Goal: Information Seeking & Learning: Learn about a topic

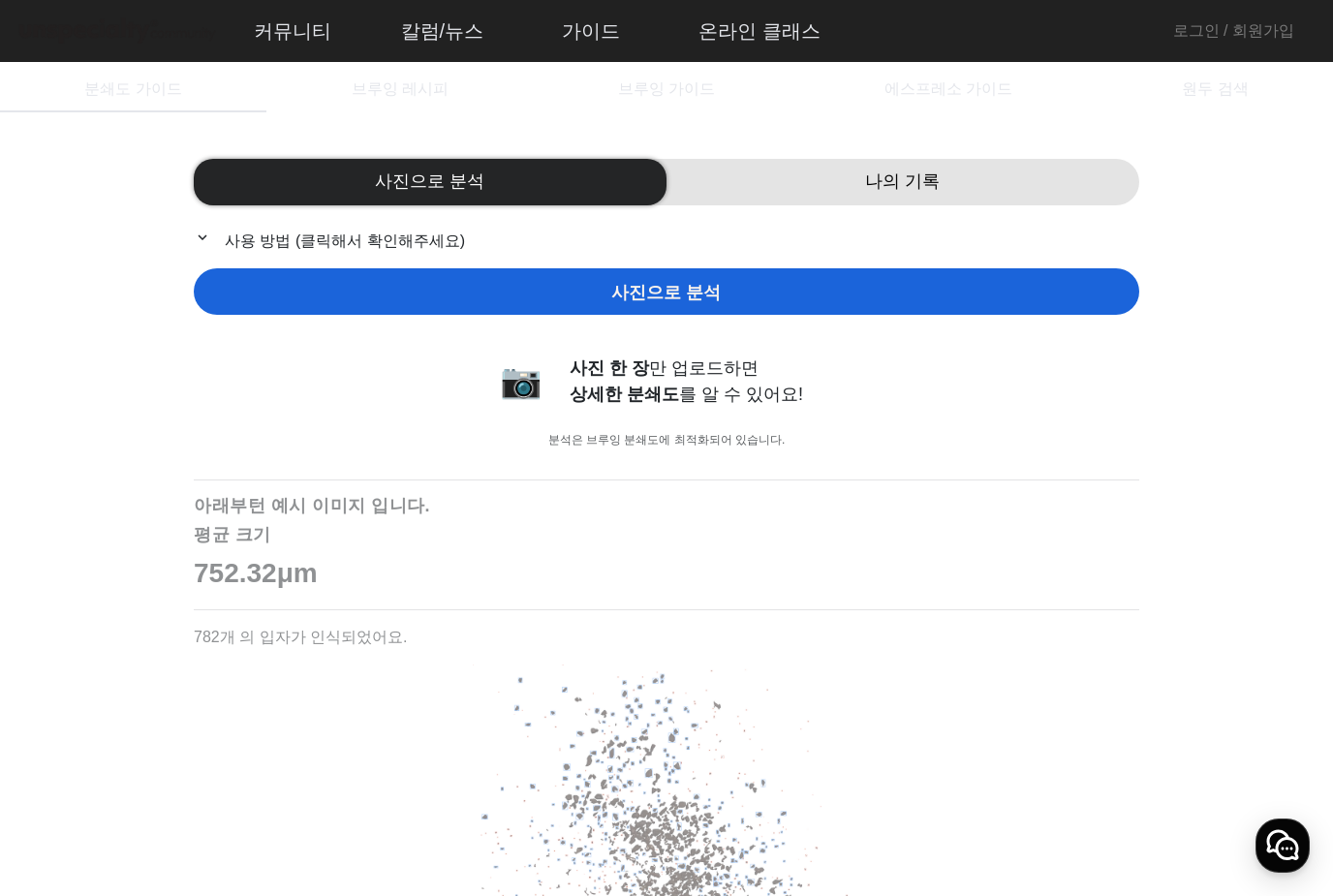
click at [665, 100] on span "브루잉 가이드" at bounding box center [667, 89] width 97 height 46
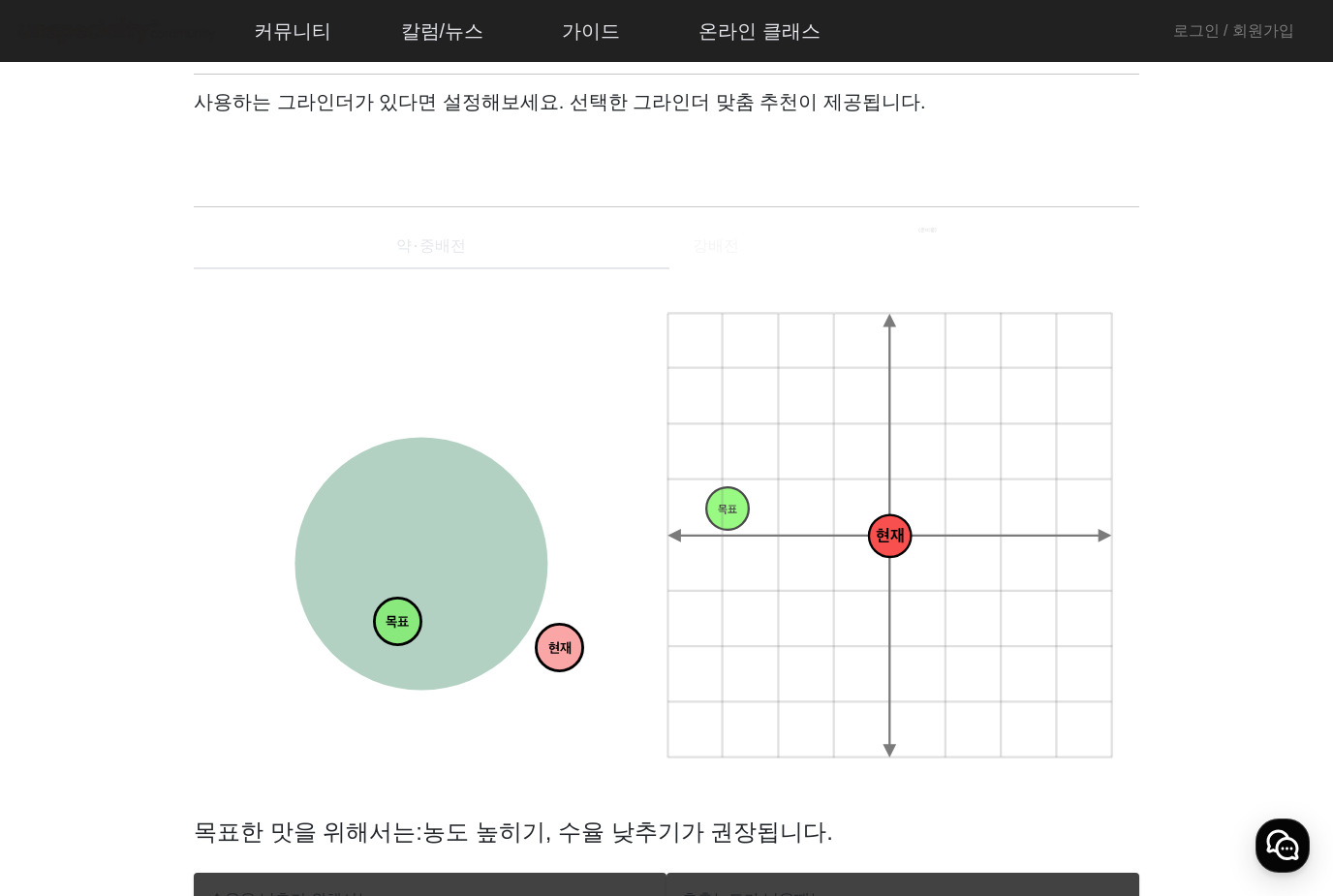
scroll to position [115, 0]
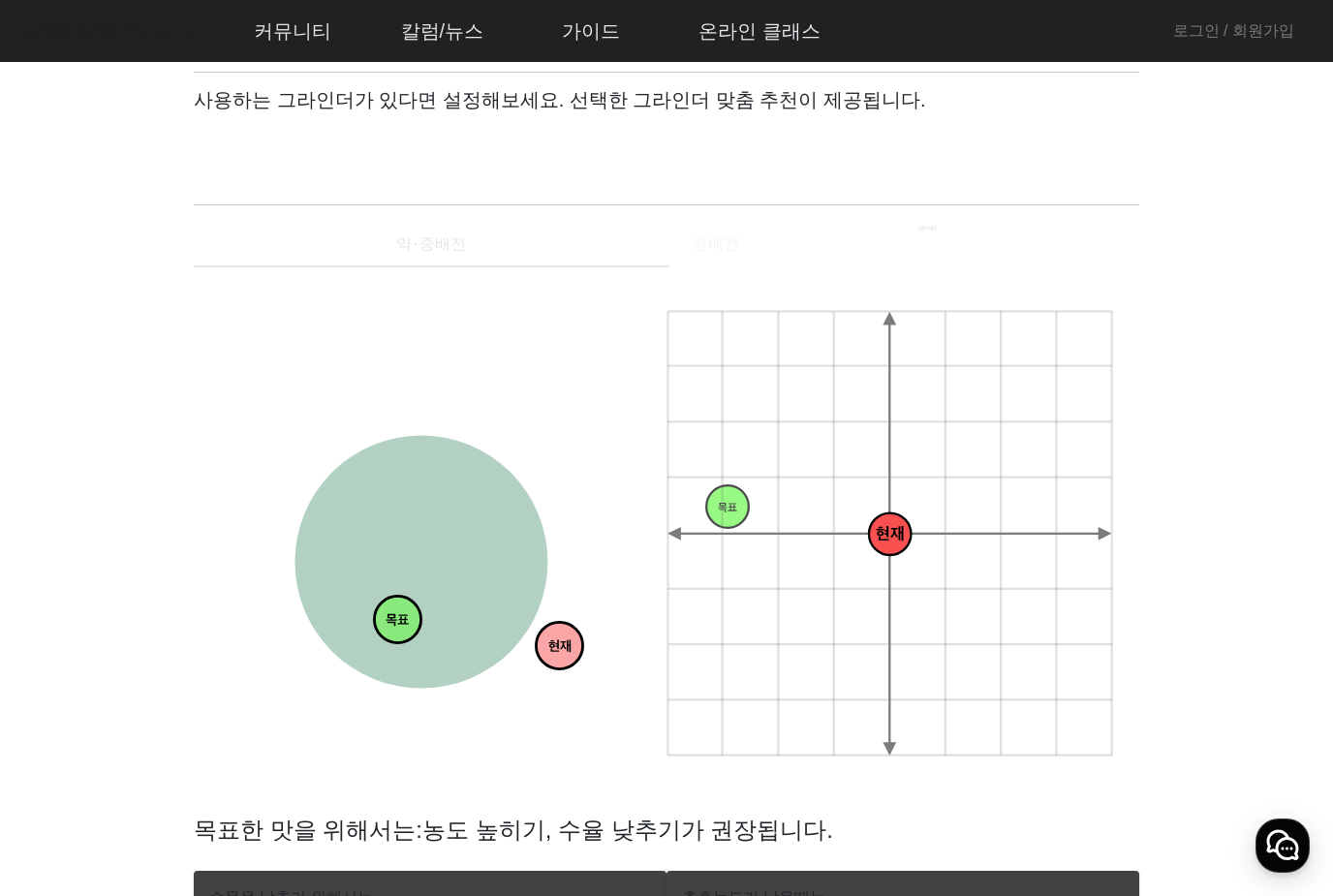
click at [328, 142] on span at bounding box center [287, 146] width 155 height 24
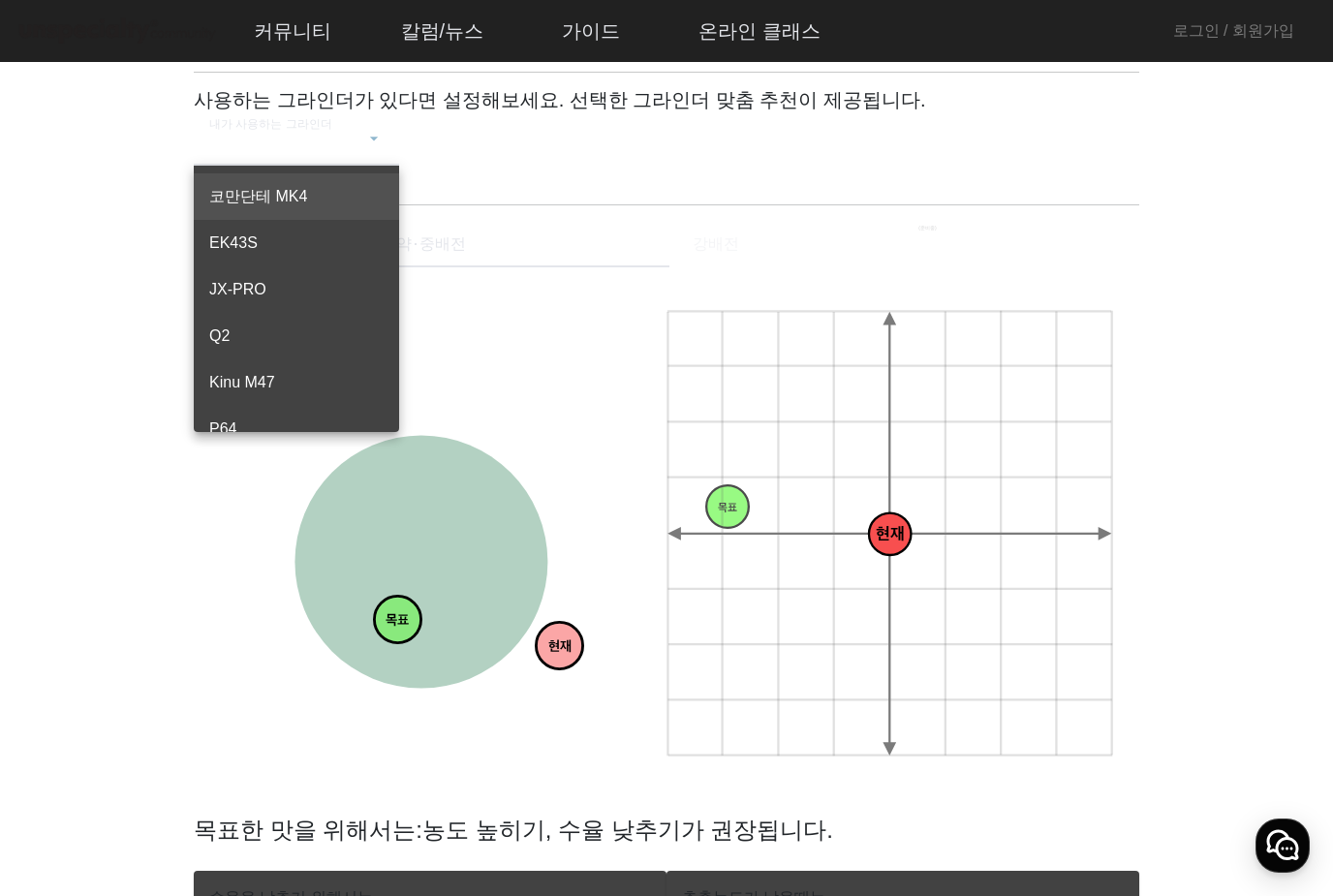
click at [233, 239] on span "EK43S" at bounding box center [296, 243] width 174 height 24
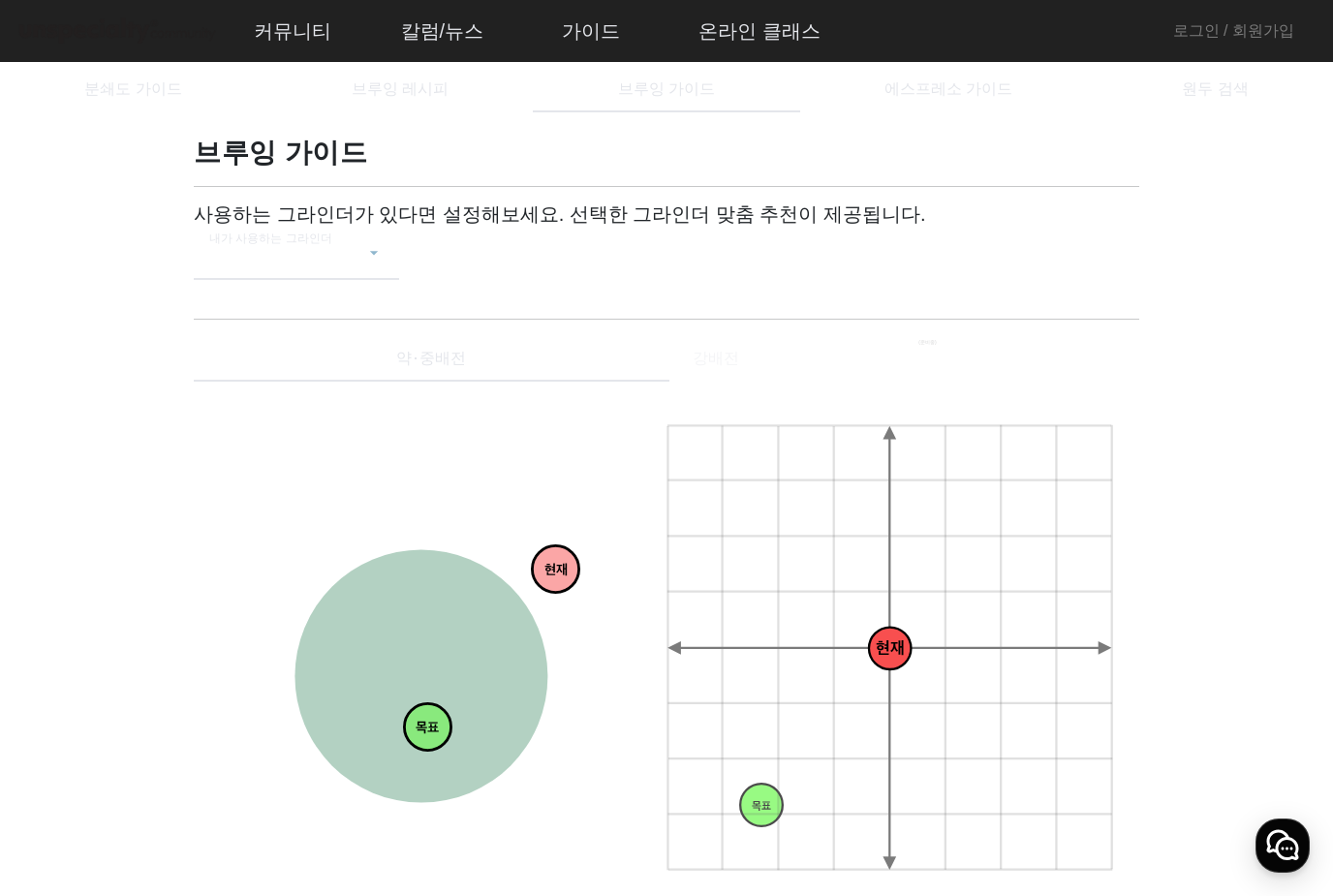
scroll to position [3, 0]
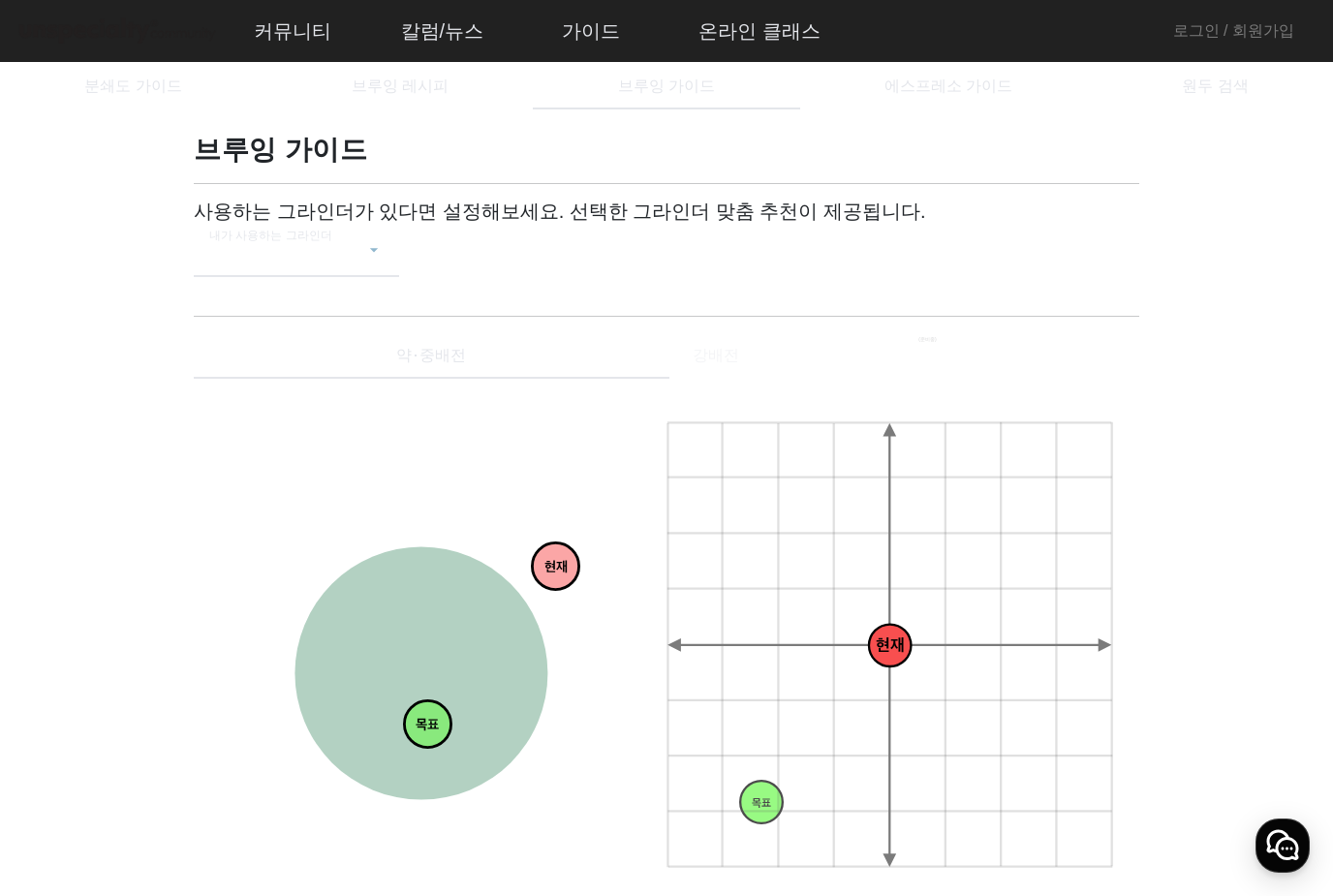
click at [152, 89] on span "분쇄도 가이드" at bounding box center [132, 86] width 97 height 16
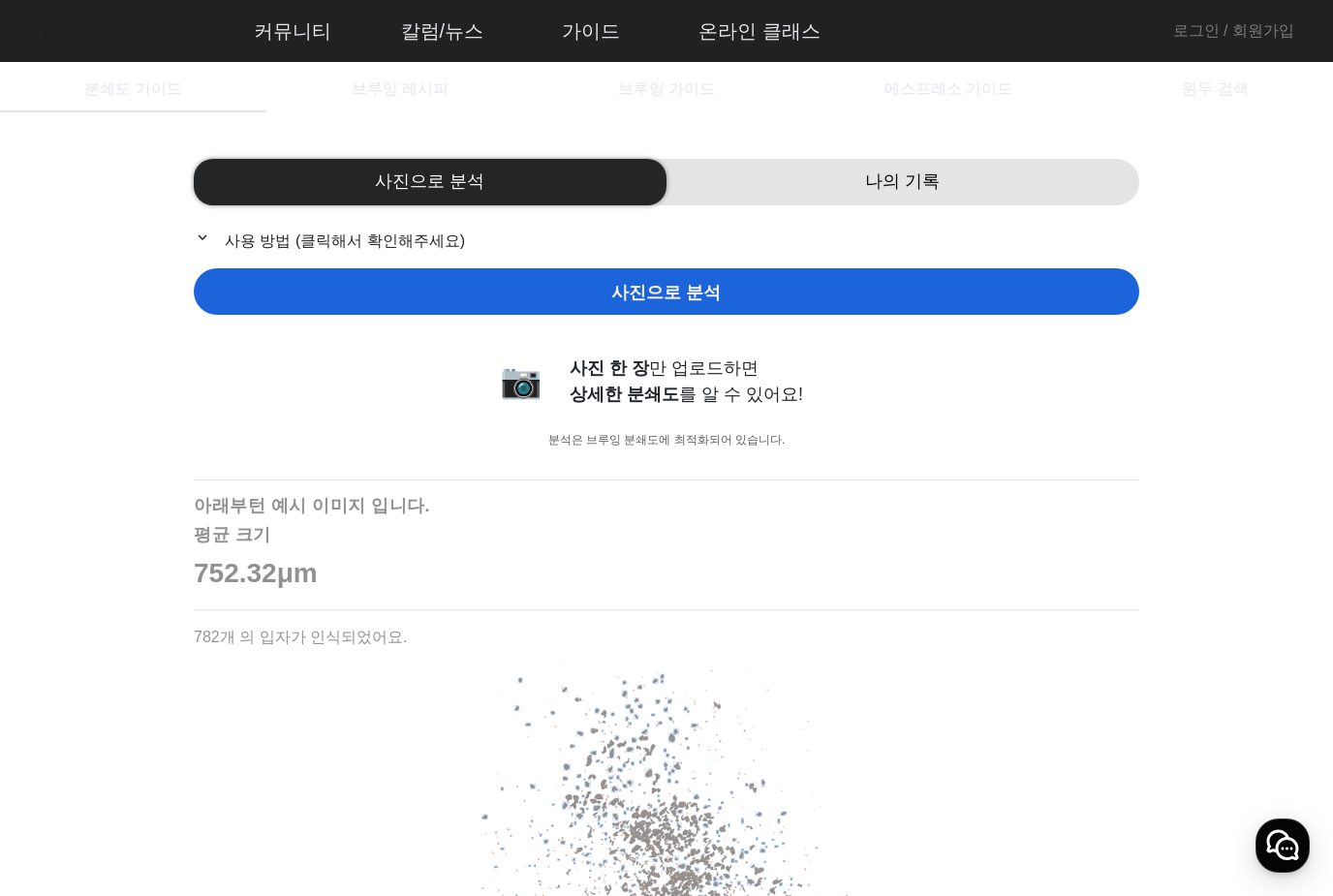
click at [414, 95] on span "브루잉 레시피" at bounding box center [400, 89] width 97 height 16
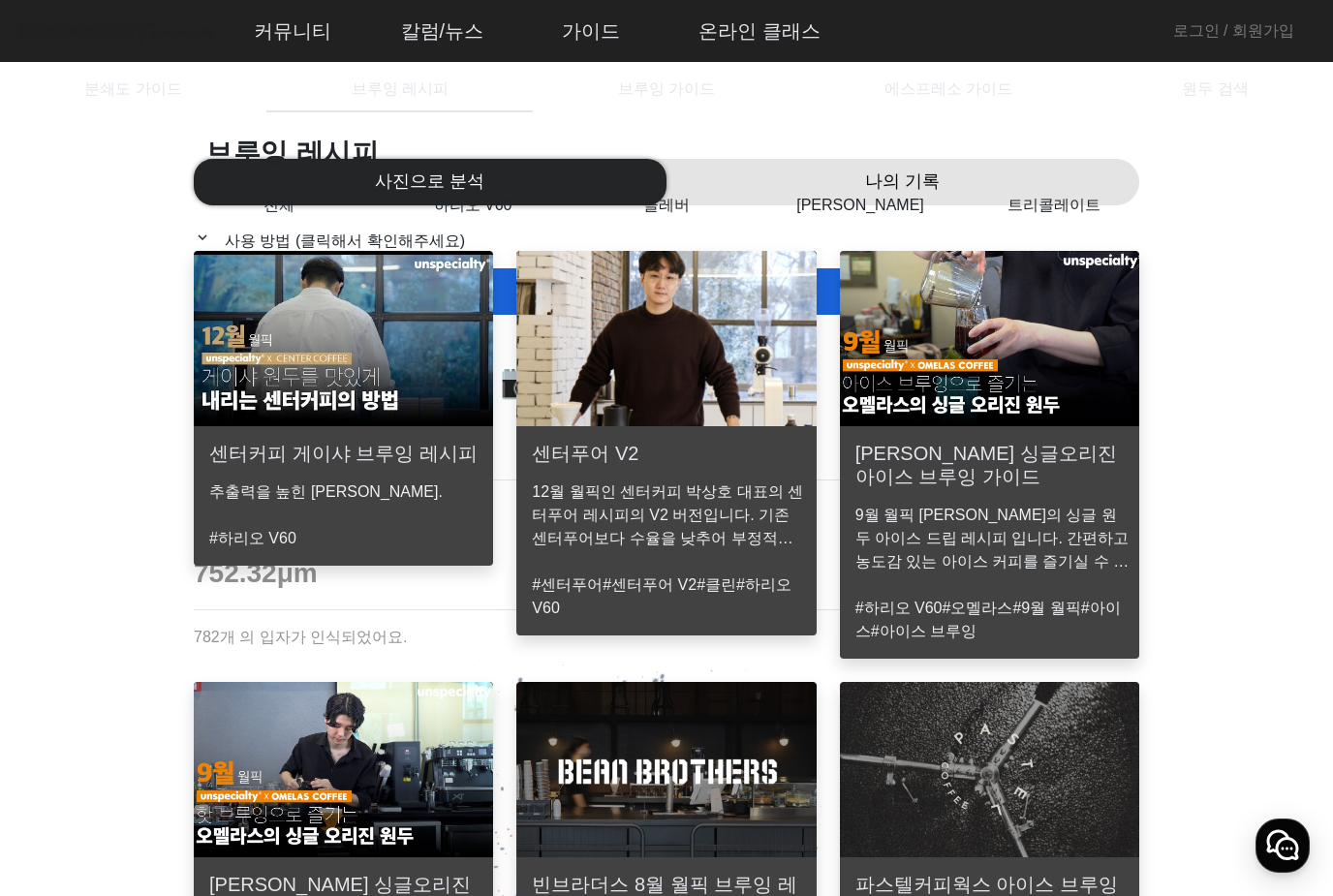
click at [689, 95] on span "브루잉 가이드" at bounding box center [667, 89] width 97 height 16
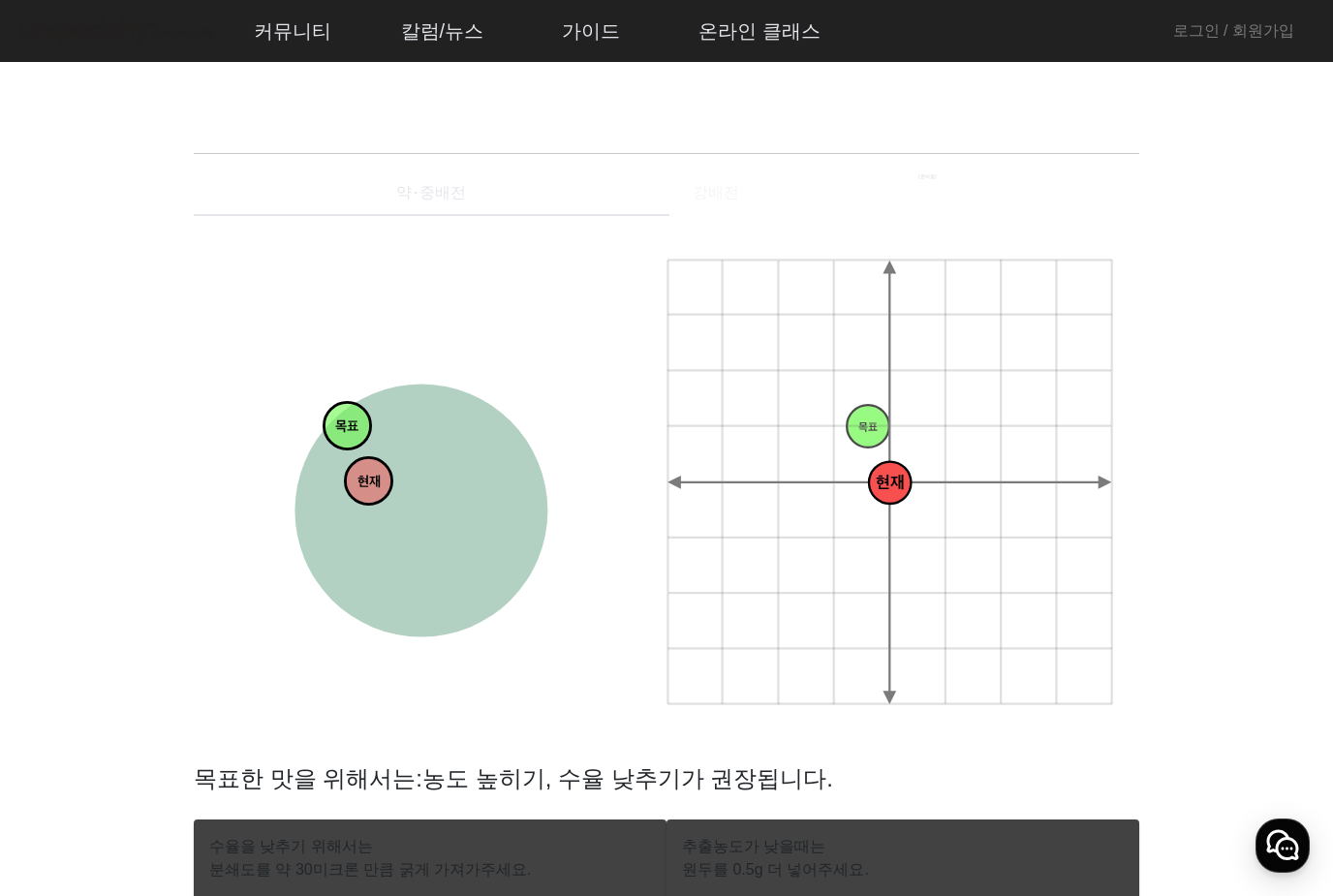
scroll to position [164, 0]
